Goal: Information Seeking & Learning: Learn about a topic

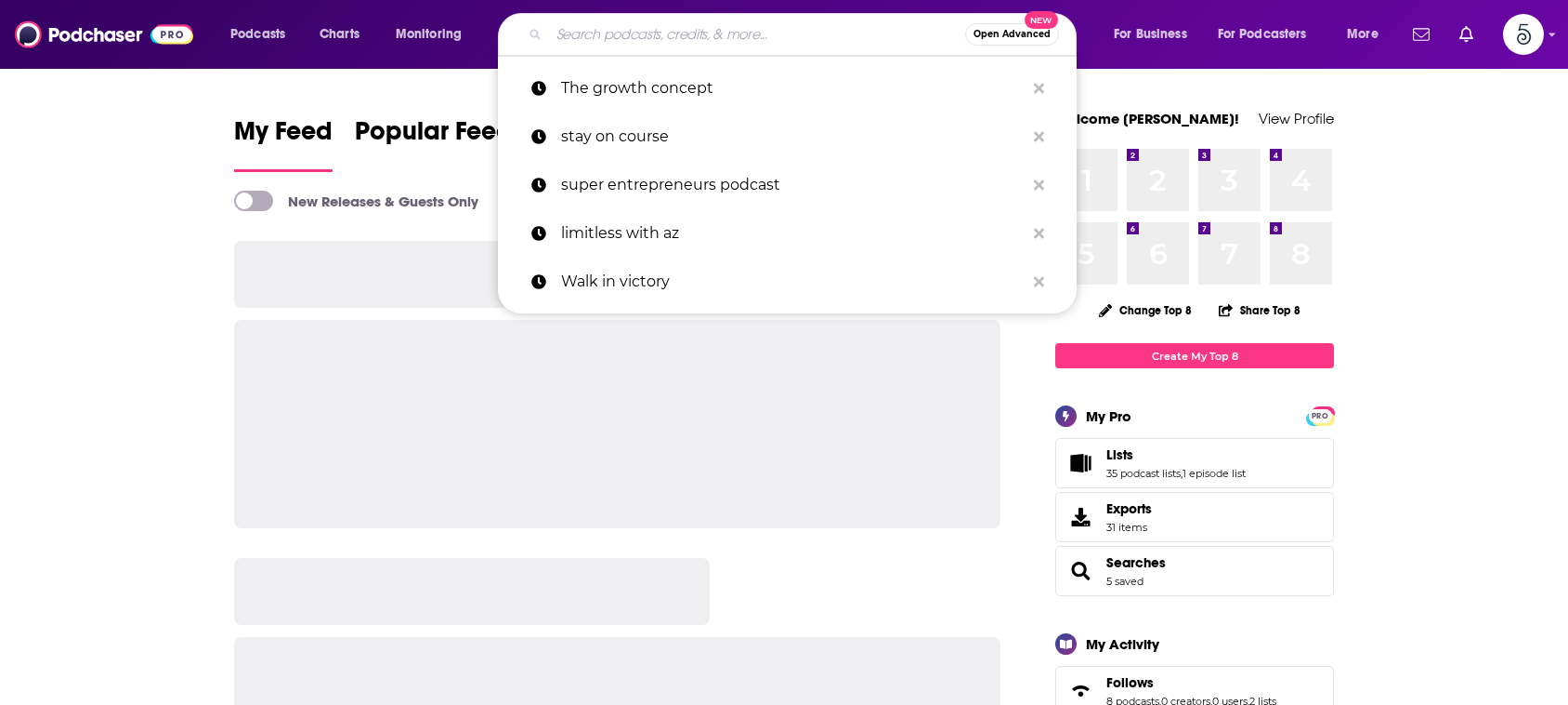
click at [757, 37] on input "Search podcasts, credits, & more..." at bounding box center [757, 34] width 416 height 30
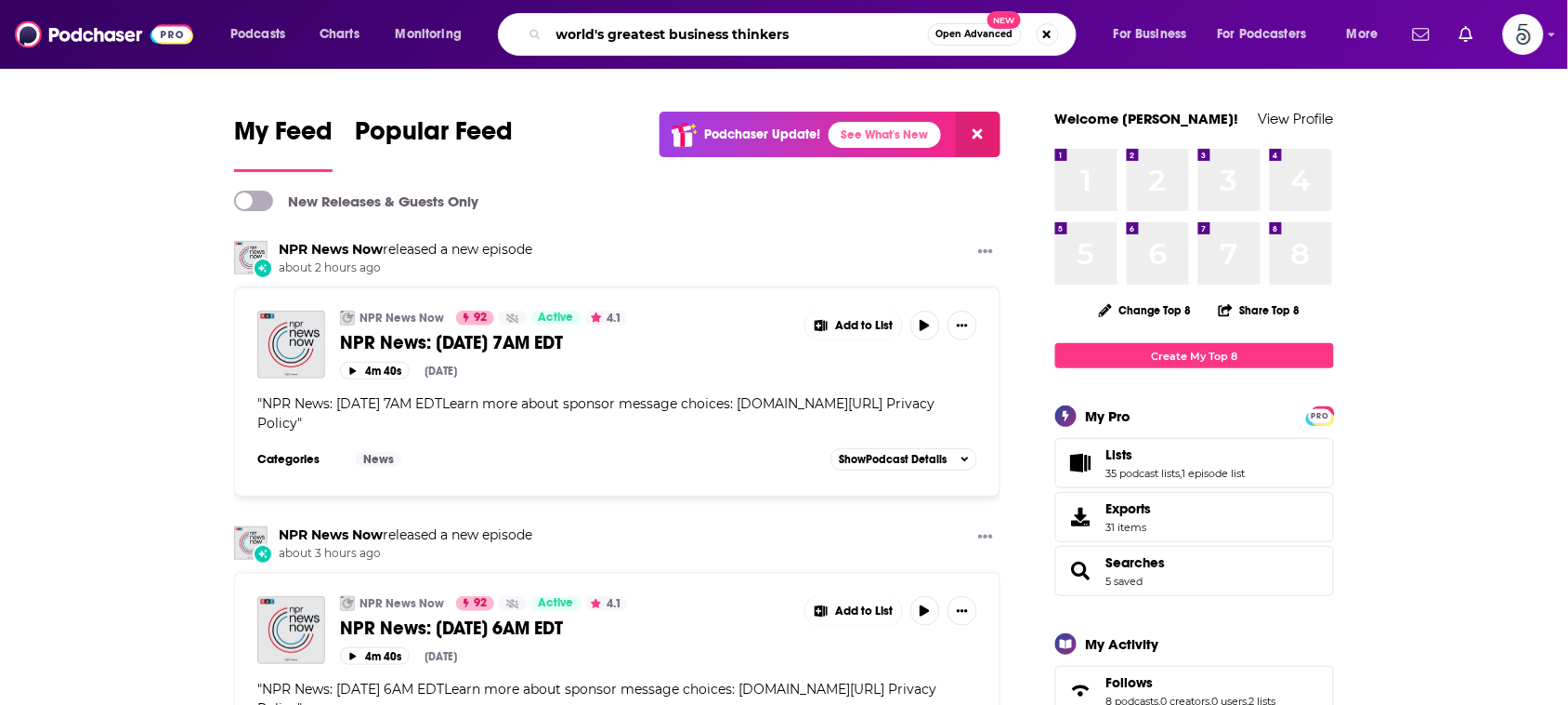
type input "world's greatest business thinkers"
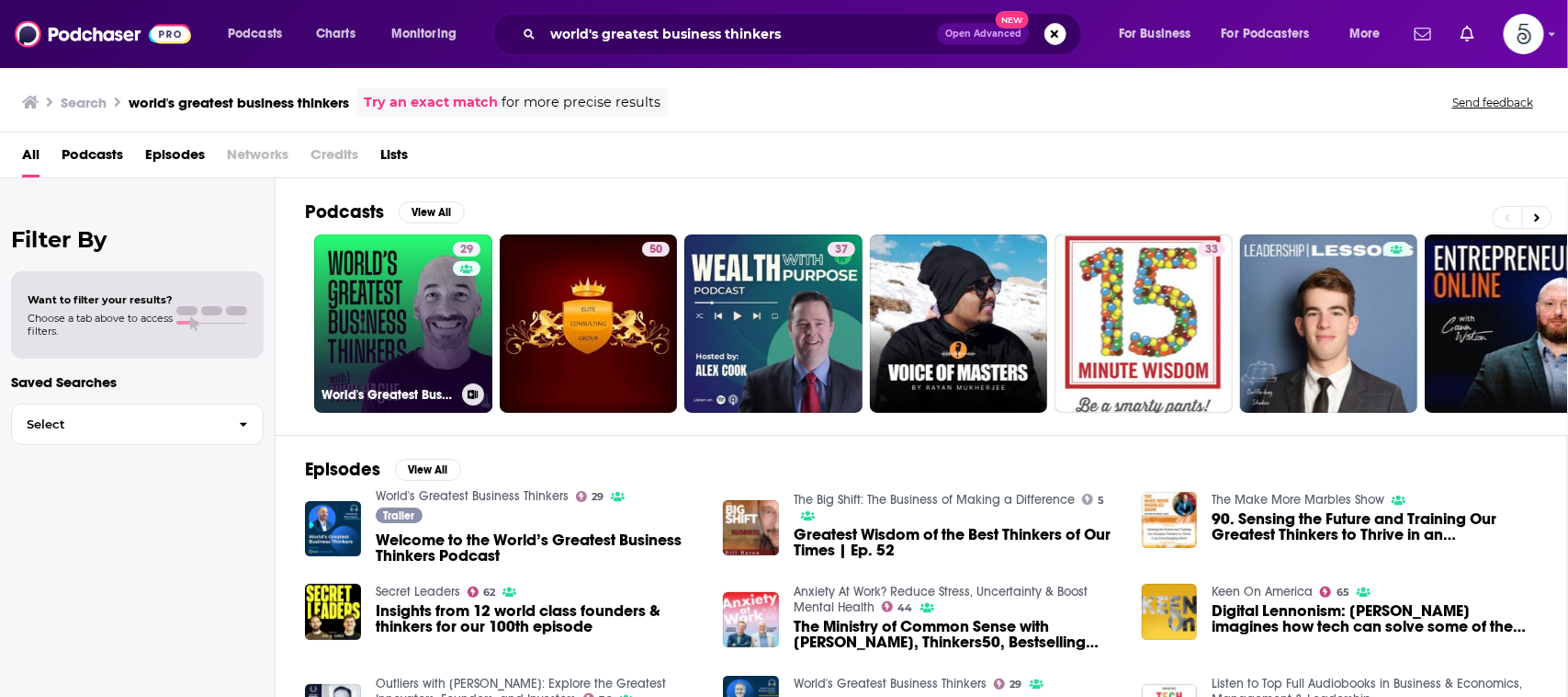
click at [424, 255] on link "29 World's Greatest Business Thinkers" at bounding box center [403, 324] width 178 height 178
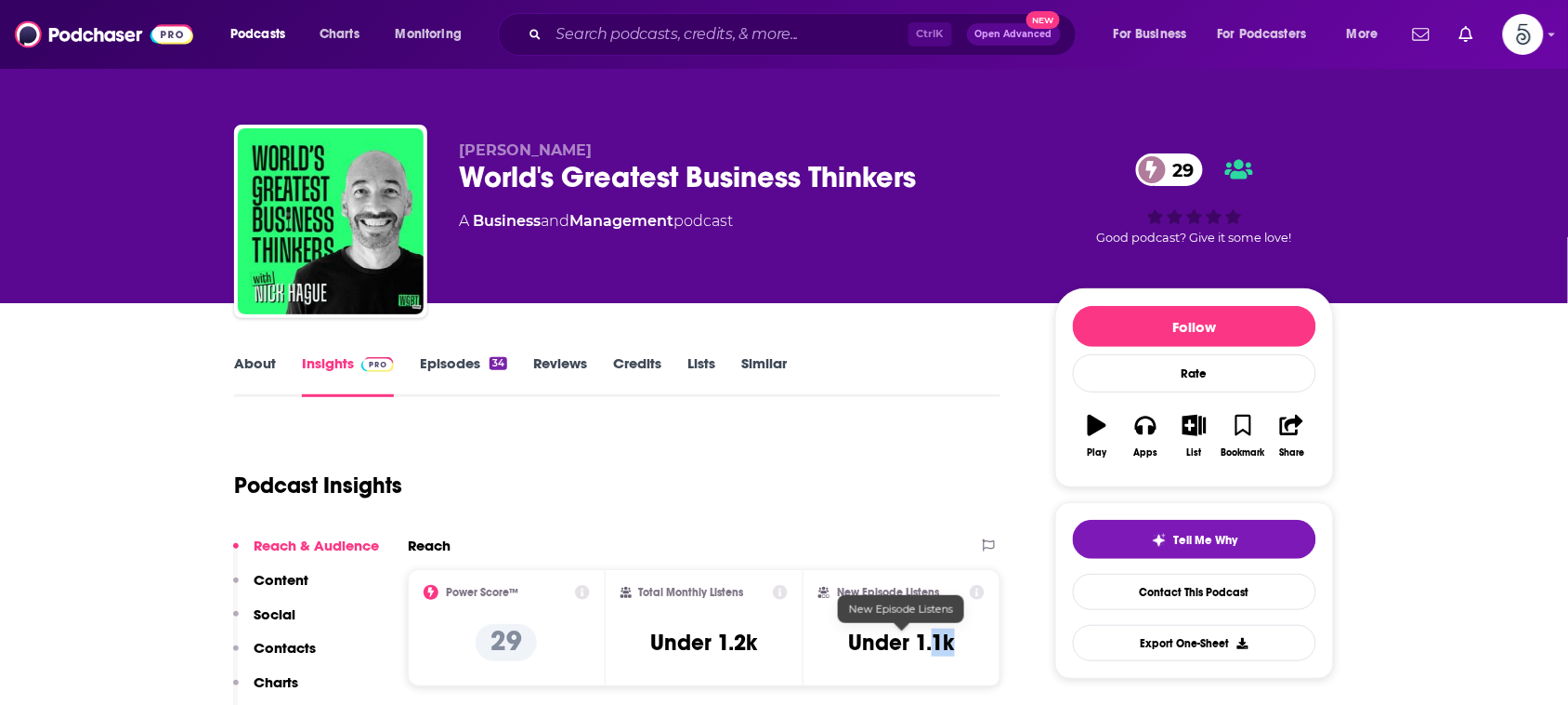
drag, startPoint x: 966, startPoint y: 642, endPoint x: 931, endPoint y: 642, distance: 35.0
click at [931, 642] on div "New Episode Listens Under 1.1k" at bounding box center [902, 628] width 166 height 85
drag, startPoint x: 760, startPoint y: 644, endPoint x: 717, endPoint y: 644, distance: 43.0
click at [717, 644] on div "Total Monthly Listens Under 1.2k" at bounding box center [705, 628] width 168 height 85
copy h3 "1.2k"
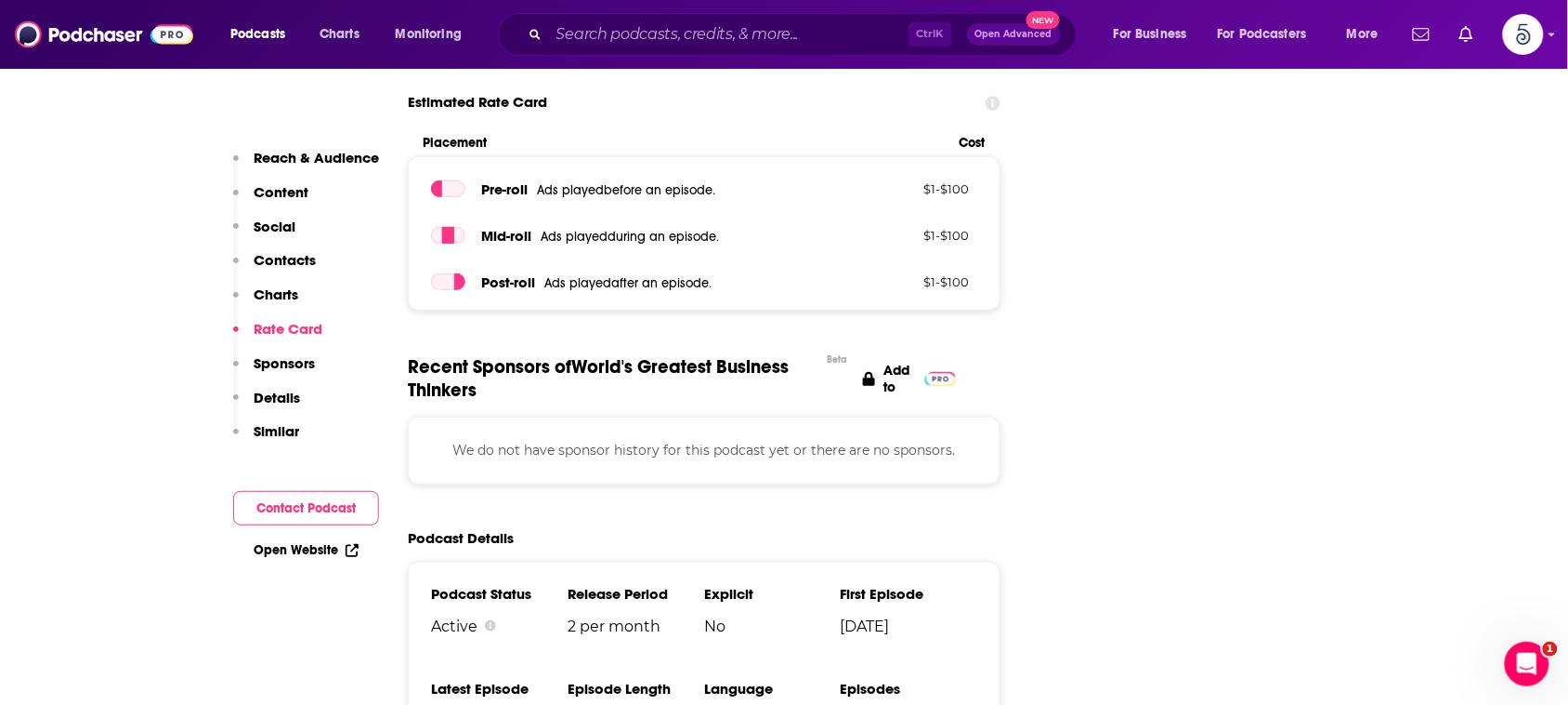
scroll to position [2449, 0]
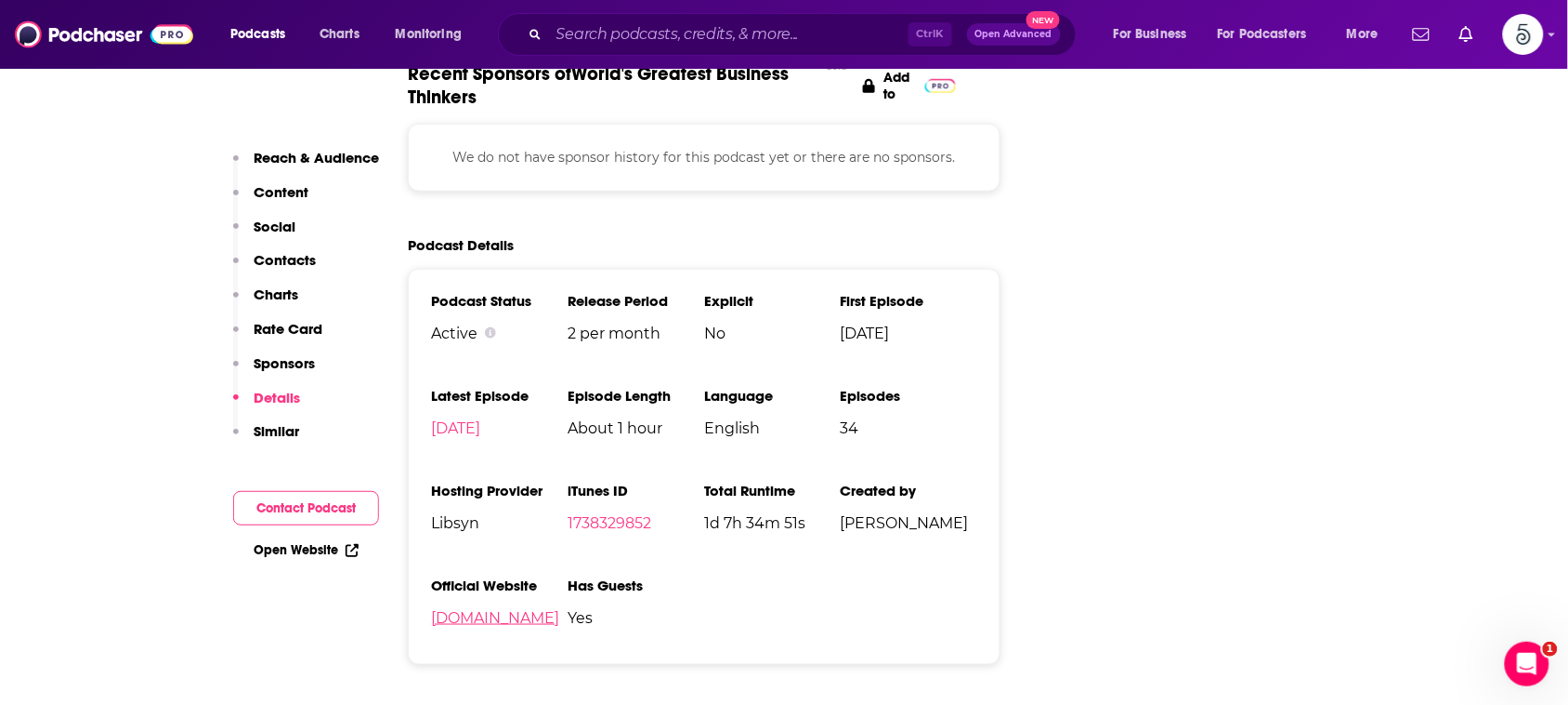
click at [517, 621] on link "[DOMAIN_NAME]" at bounding box center [495, 618] width 128 height 17
click at [578, 35] on input "Search podcasts, credits, & more..." at bounding box center [728, 34] width 359 height 30
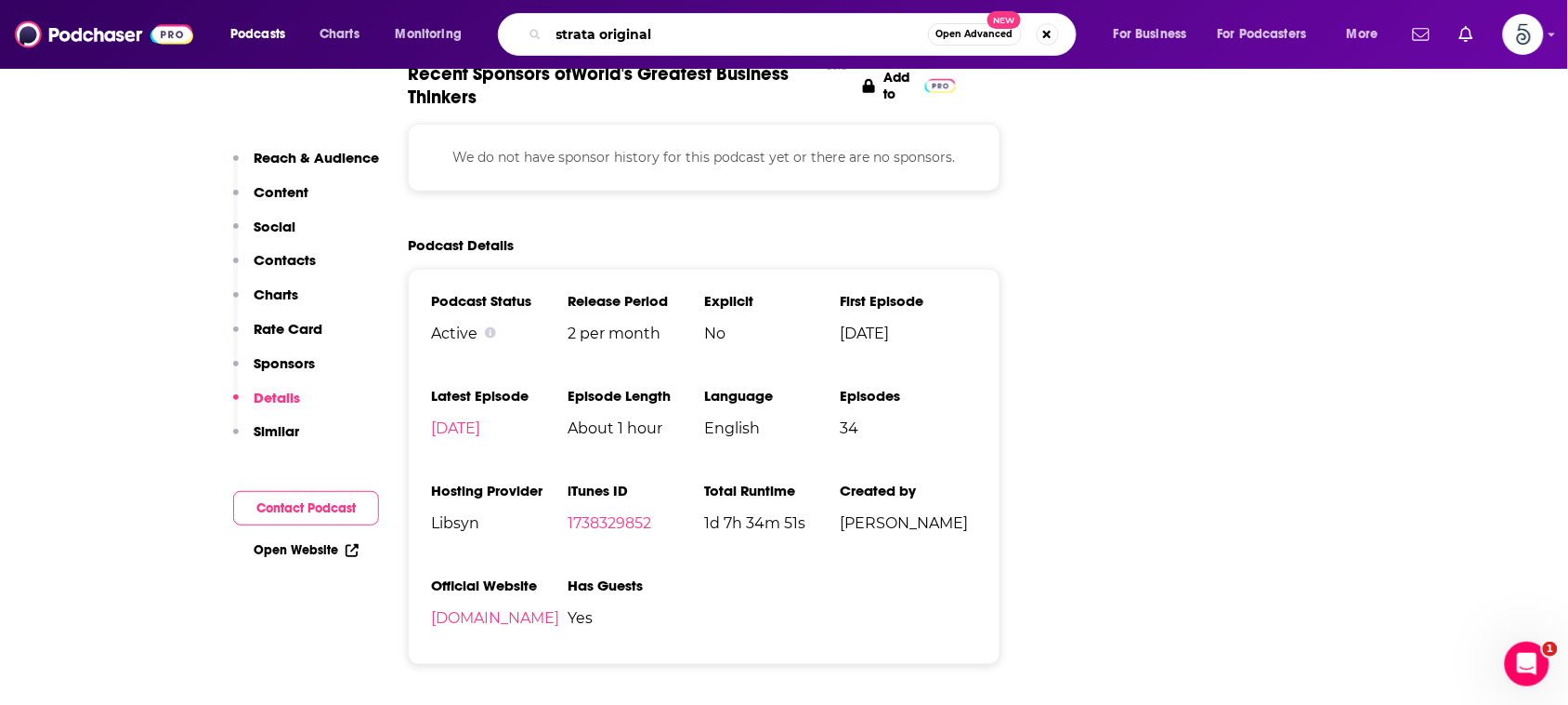
type input "strata originals"
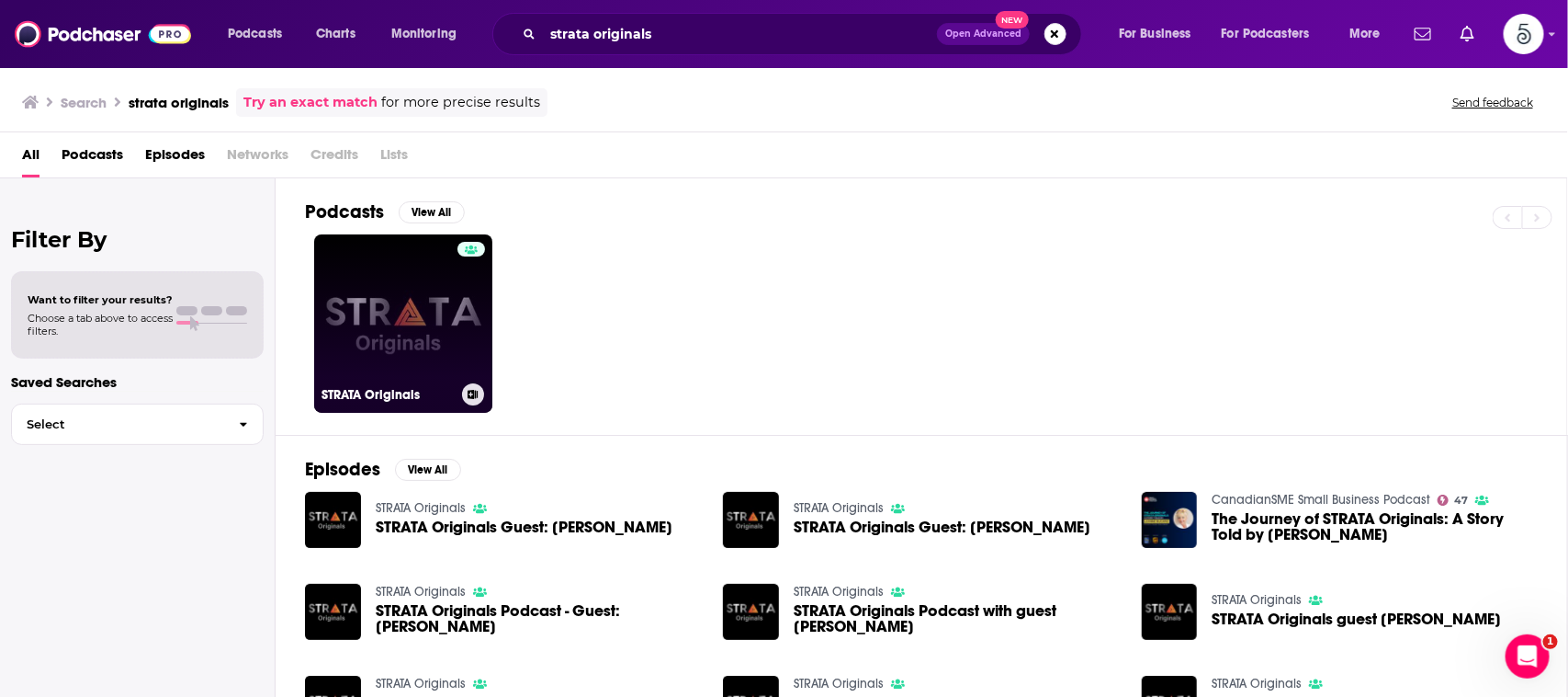
click at [419, 278] on link "STRATA Originals" at bounding box center [403, 324] width 178 height 178
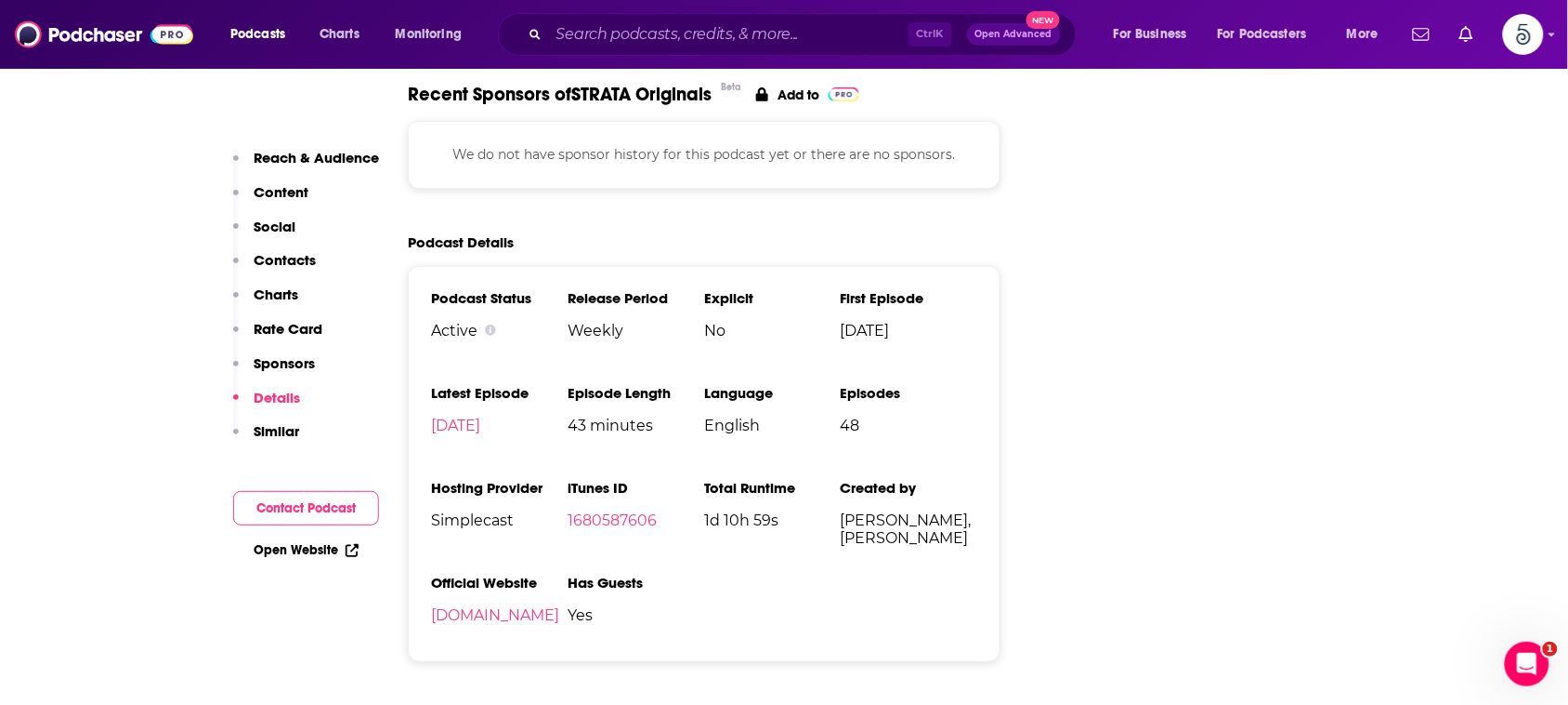
scroll to position [2153, 0]
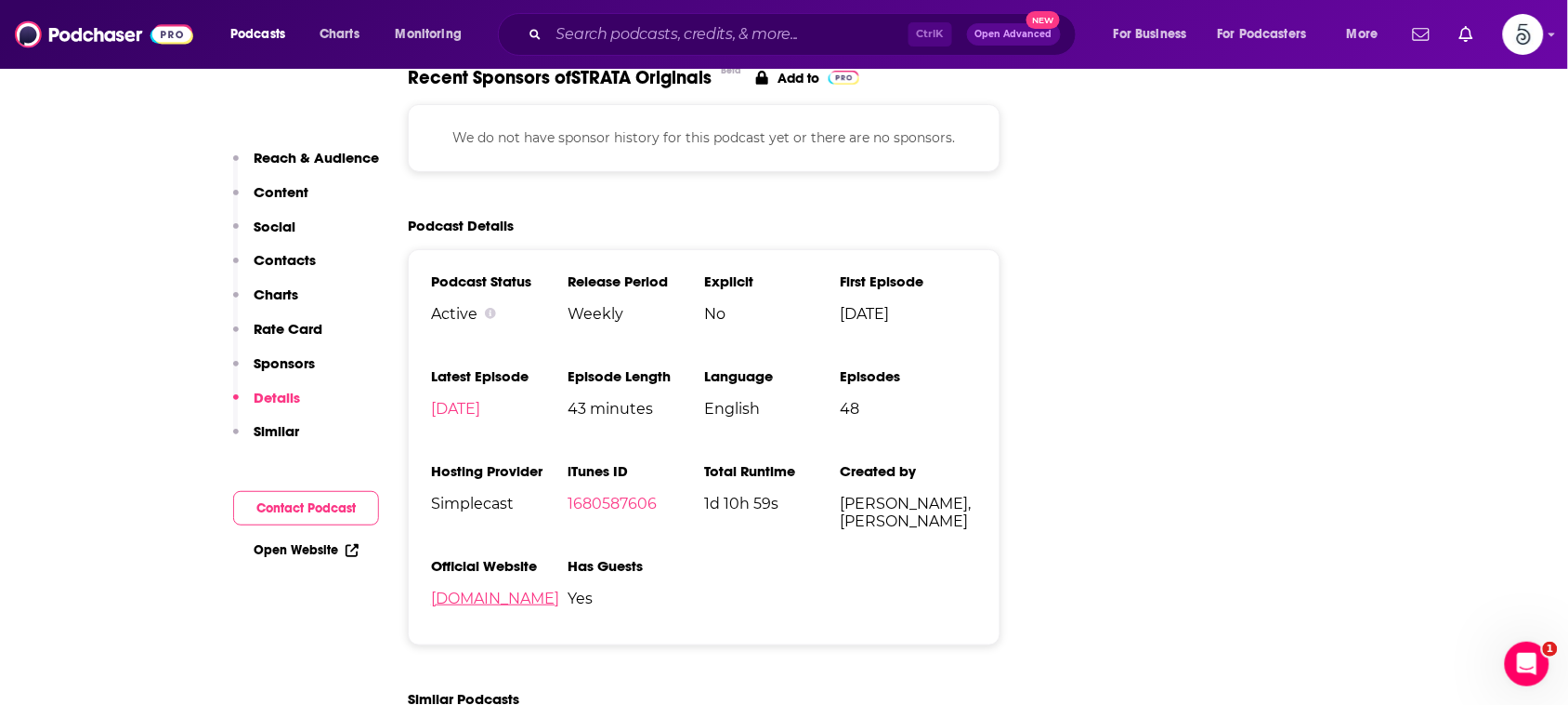
click at [498, 607] on link "[DOMAIN_NAME]" at bounding box center [495, 598] width 128 height 17
drag, startPoint x: 944, startPoint y: 525, endPoint x: 844, endPoint y: 504, distance: 102.2
click at [844, 504] on span "[PERSON_NAME], [PERSON_NAME]" at bounding box center [909, 512] width 136 height 35
copy span "[PERSON_NAME], [PERSON_NAME]"
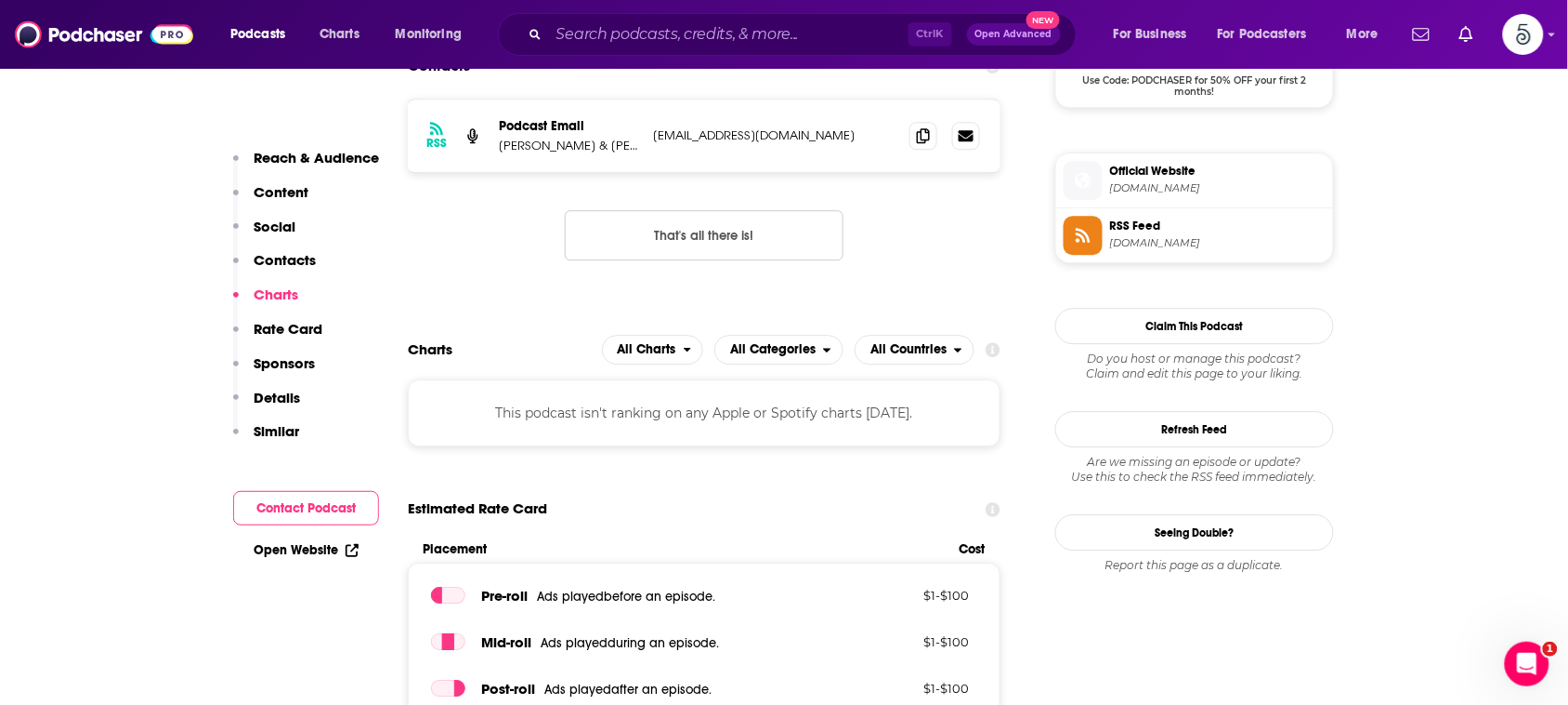
scroll to position [1456, 0]
drag, startPoint x: 816, startPoint y: 139, endPoint x: 653, endPoint y: 135, distance: 163.0
click at [653, 135] on p "[EMAIL_ADDRESS][DOMAIN_NAME]" at bounding box center [774, 137] width 242 height 15
copy p "[EMAIL_ADDRESS][DOMAIN_NAME]"
click at [842, 24] on input "Search podcasts, credits, & more..." at bounding box center [728, 34] width 359 height 30
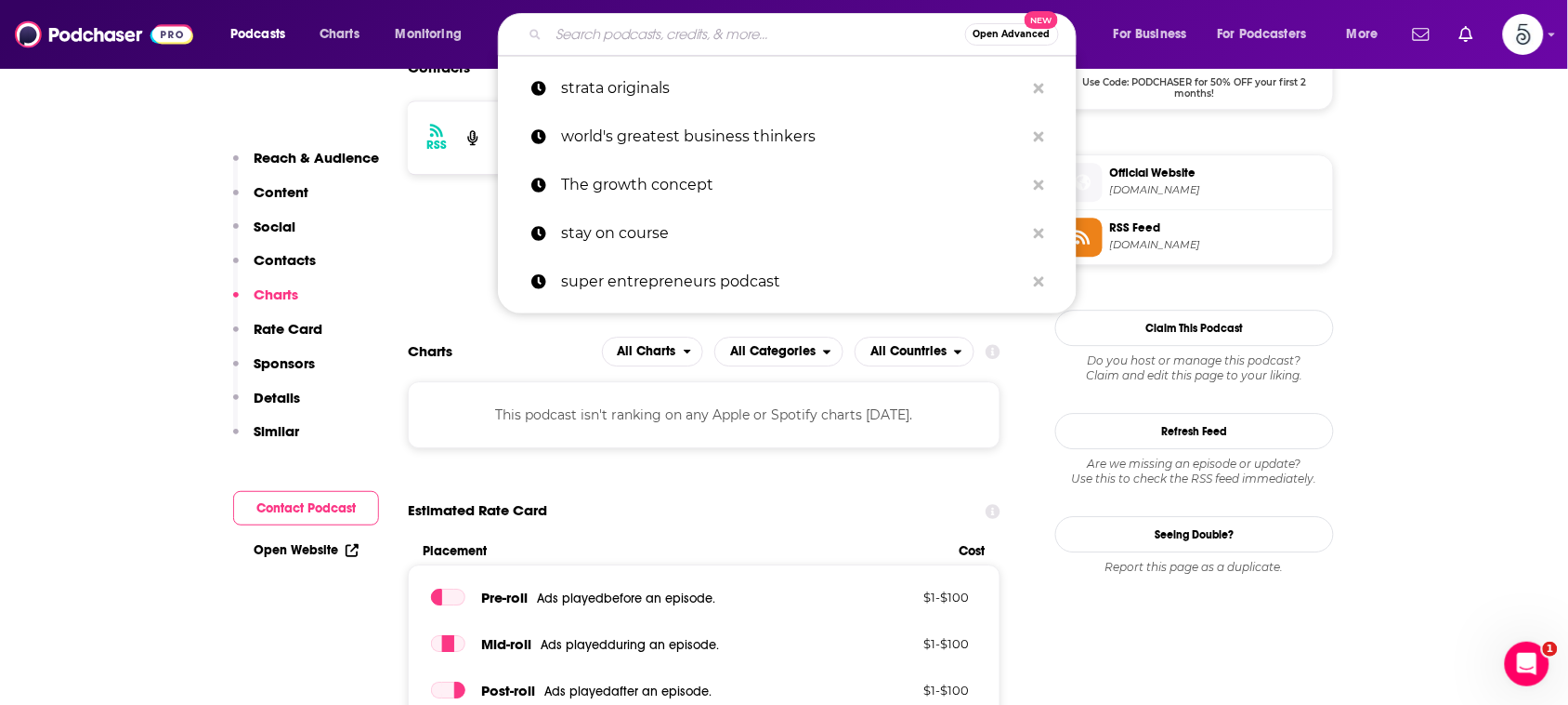
paste input "[PERSON_NAME]"
type input "[PERSON_NAME]"
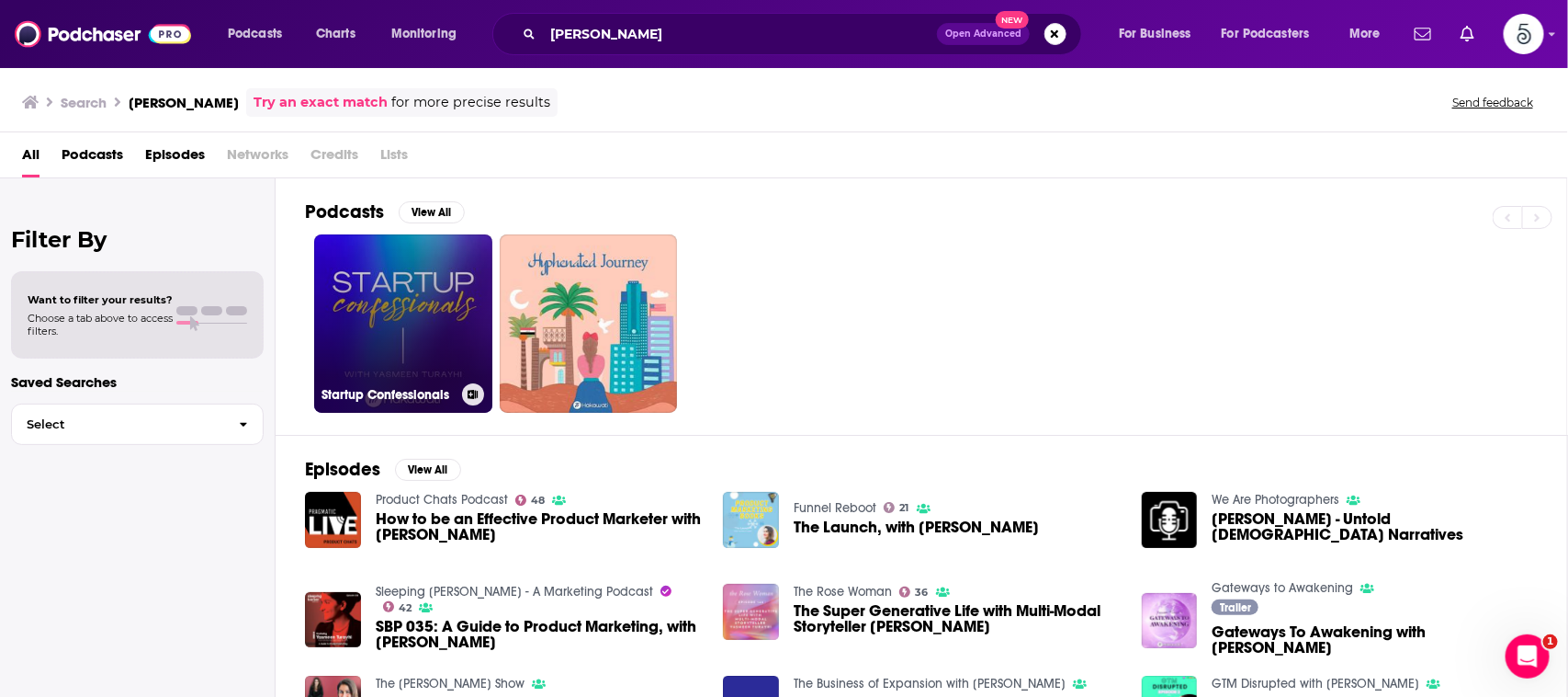
click at [407, 283] on link "Startup Confessionals" at bounding box center [403, 324] width 178 height 178
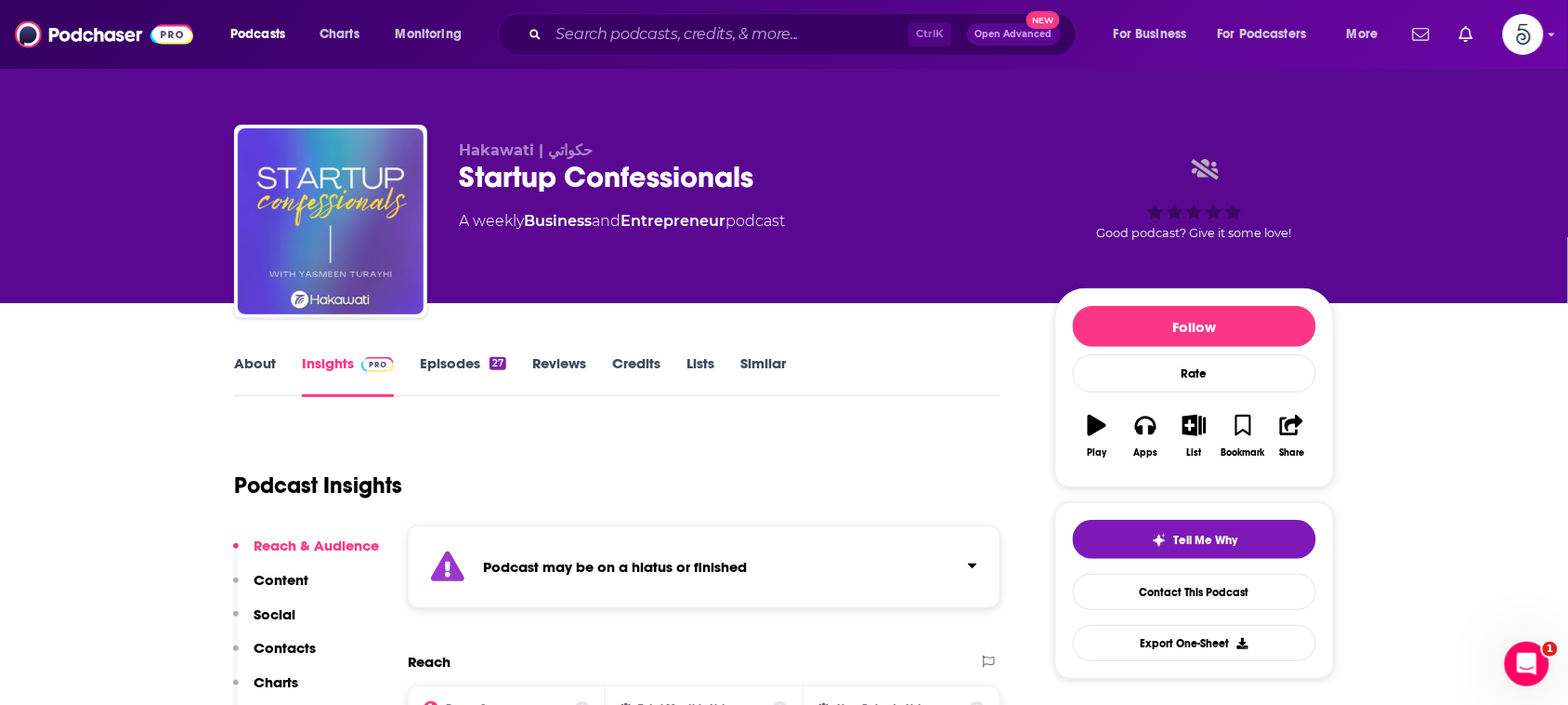
click at [411, 287] on img "Startup Confessionals" at bounding box center [331, 221] width 186 height 186
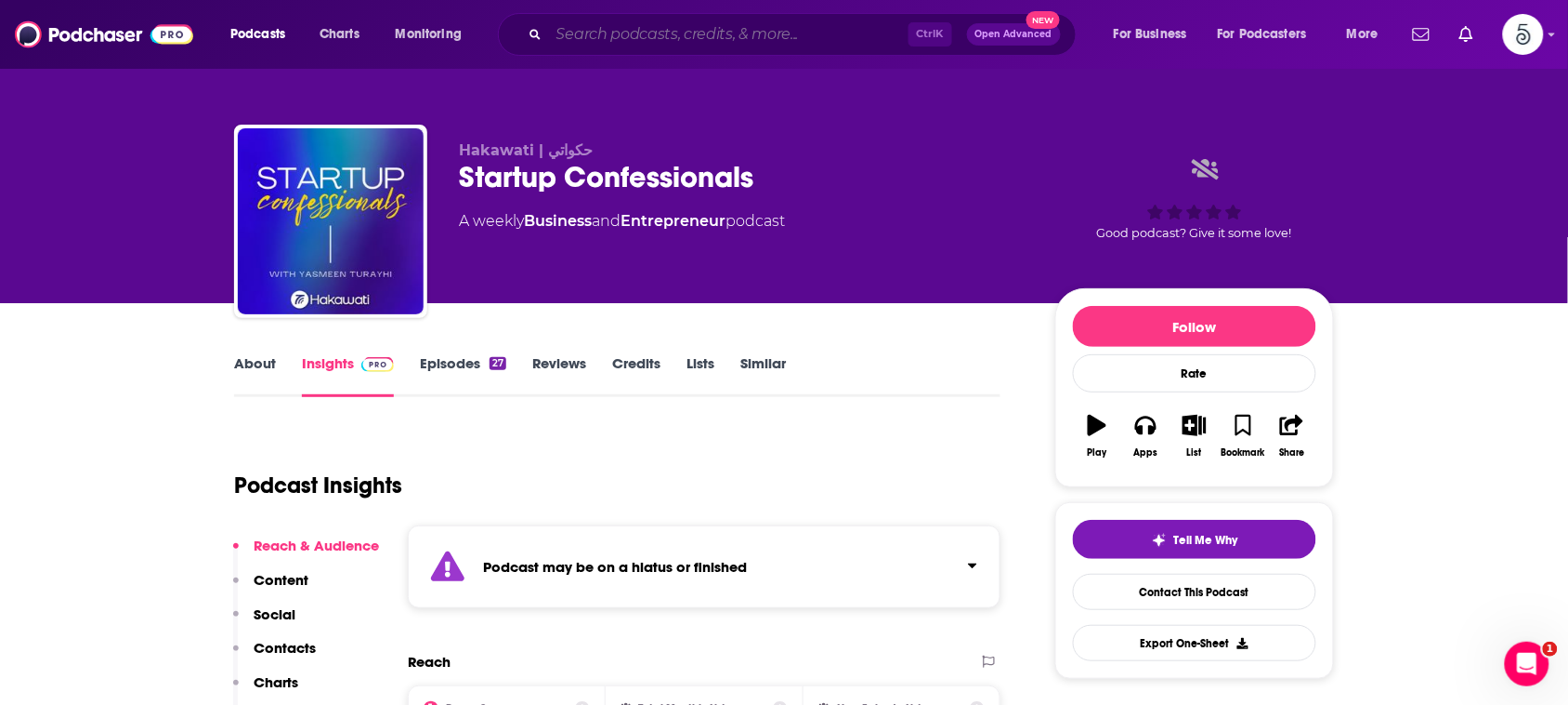
click at [809, 34] on input "Search podcasts, credits, & more..." at bounding box center [728, 34] width 359 height 30
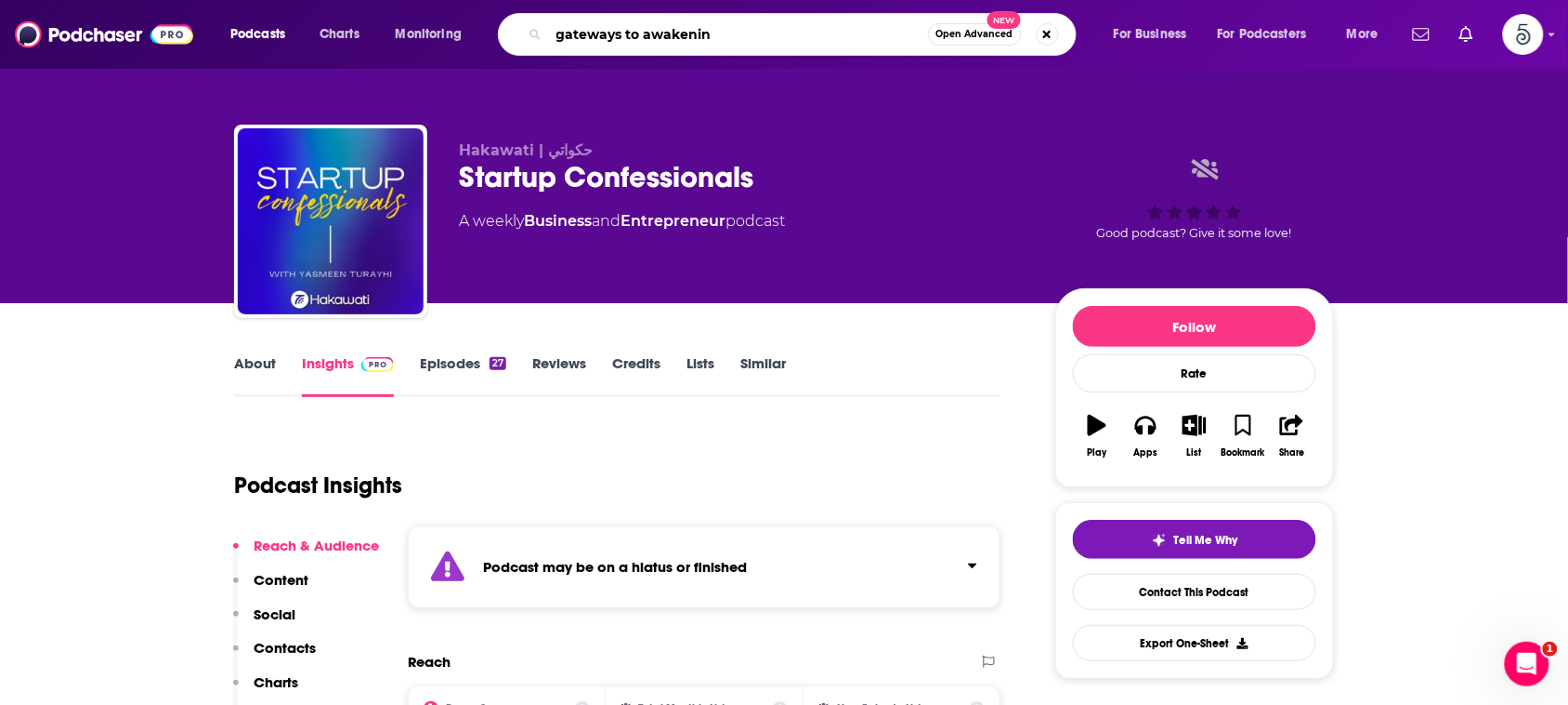
type input "gateways to awakening"
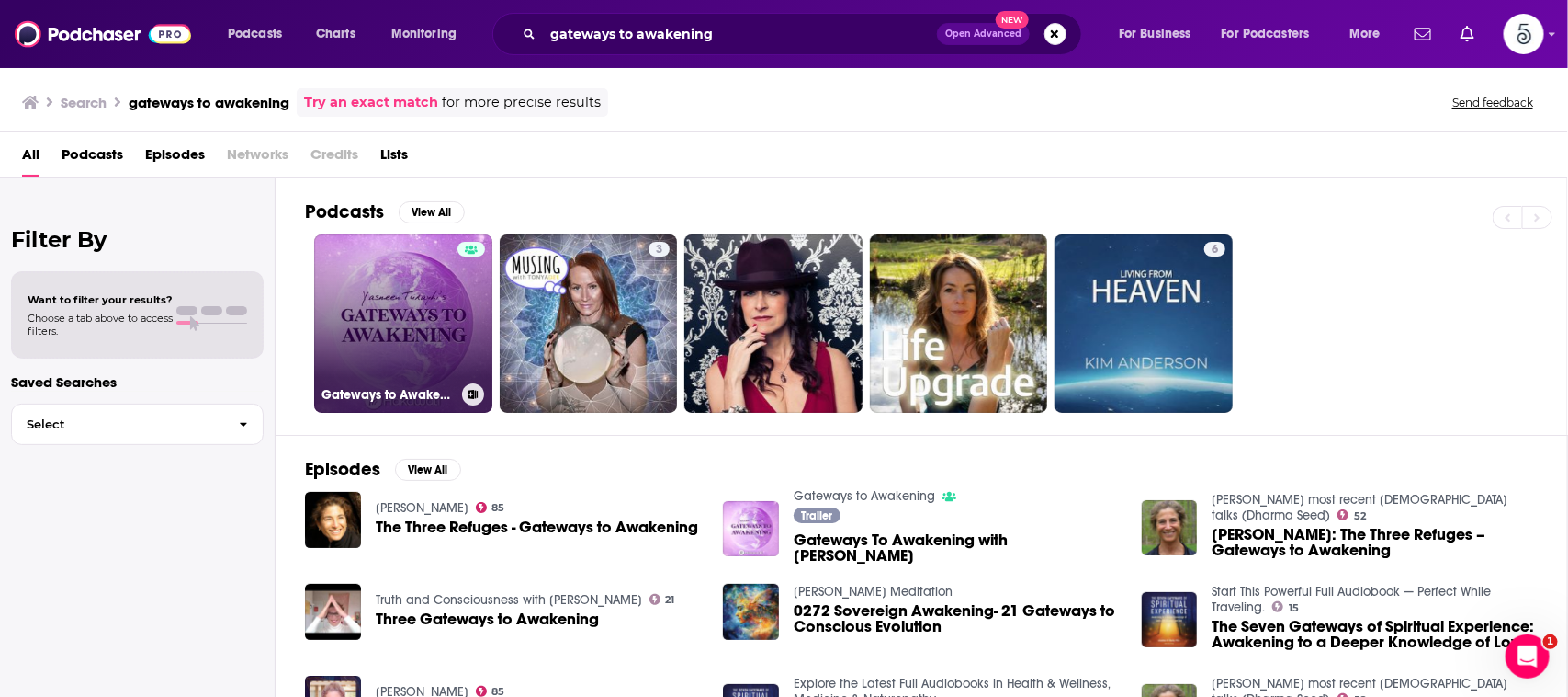
click at [438, 291] on link "Gateways to Awakening" at bounding box center [403, 324] width 178 height 178
